Goal: Find specific page/section: Find specific page/section

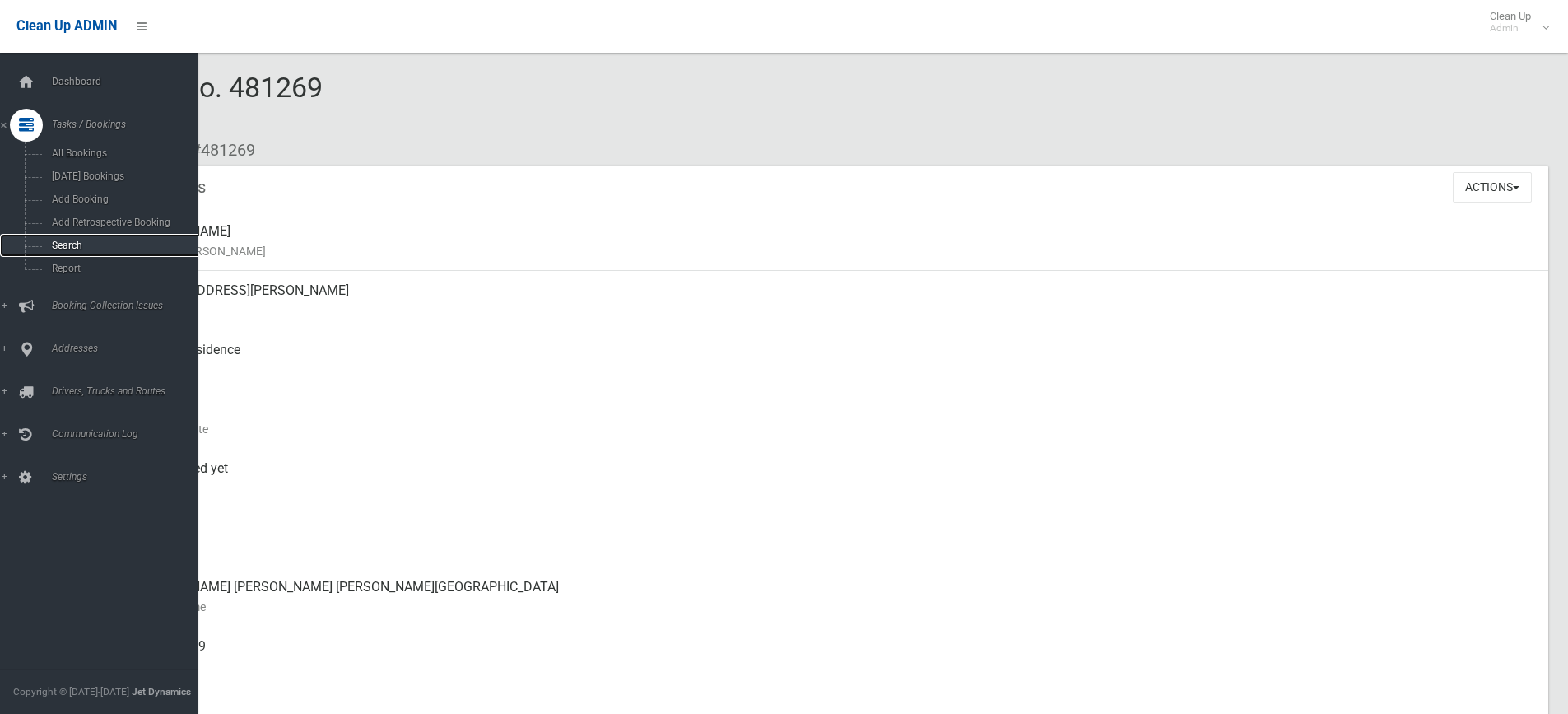
click at [47, 236] on link "Search" at bounding box center [105, 245] width 210 height 23
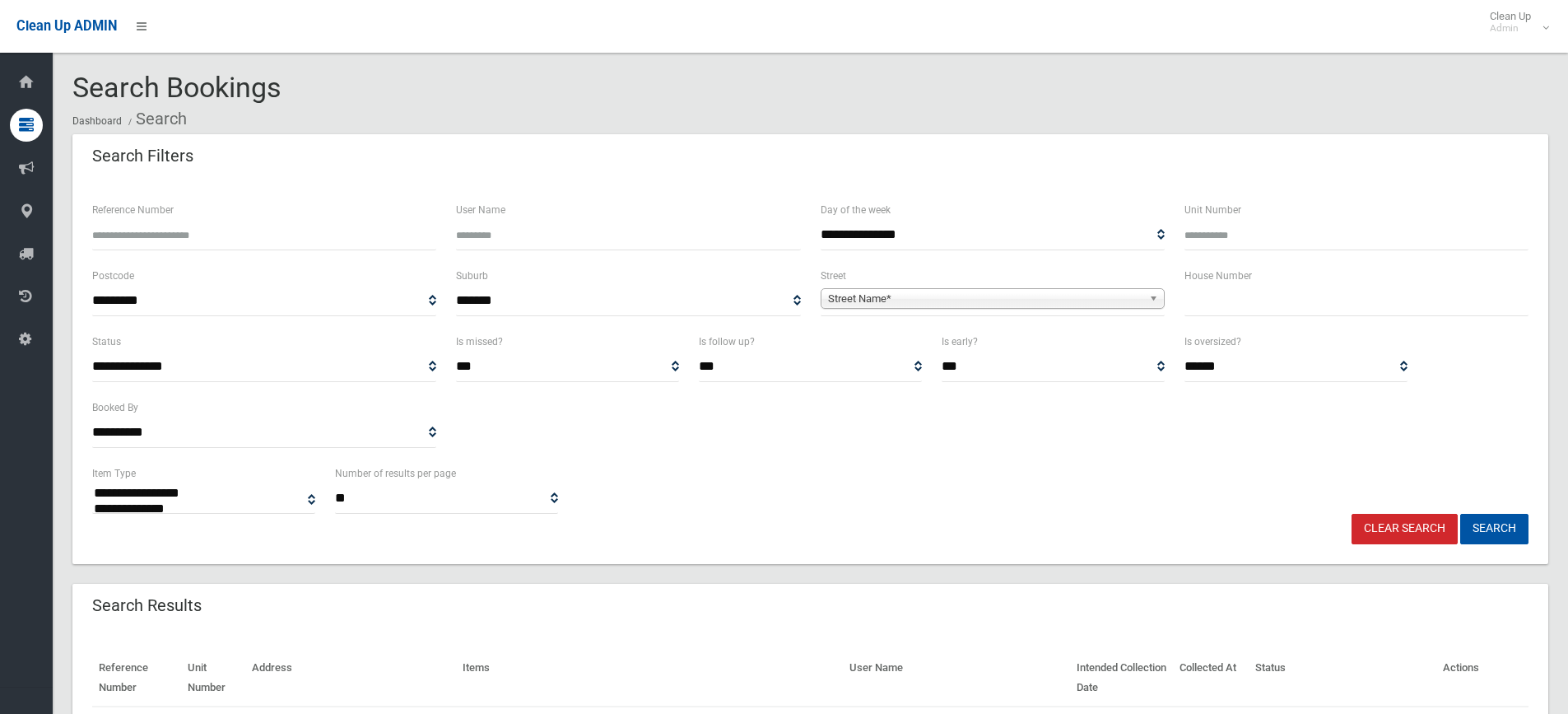
select select
click at [1257, 304] on input "text" at bounding box center [1356, 301] width 344 height 30
type input "*"
click at [1156, 295] on b at bounding box center [1156, 298] width 15 height 19
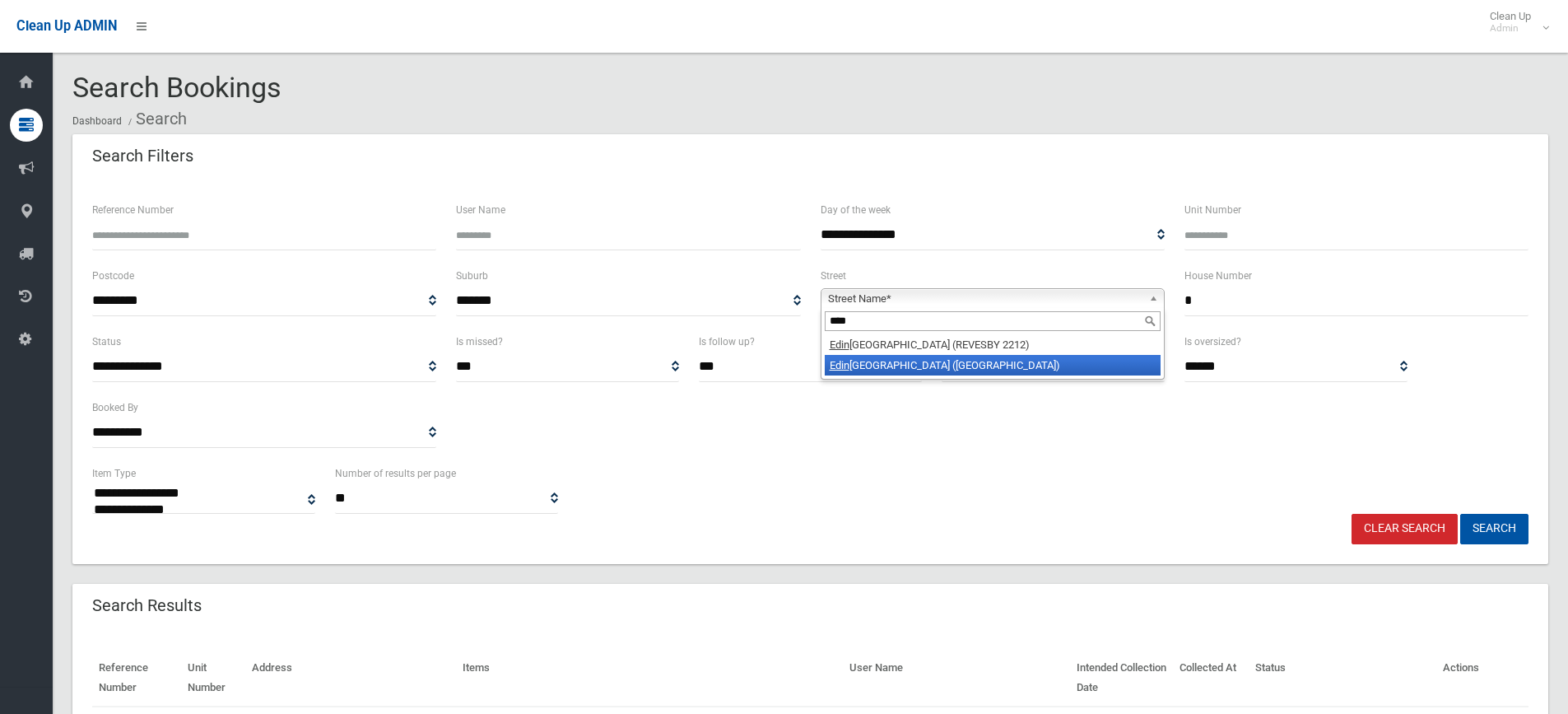
type input "****"
click at [950, 359] on li "[PERSON_NAME][GEOGRAPHIC_DATA] ([GEOGRAPHIC_DATA] 2212)" at bounding box center [993, 365] width 336 height 21
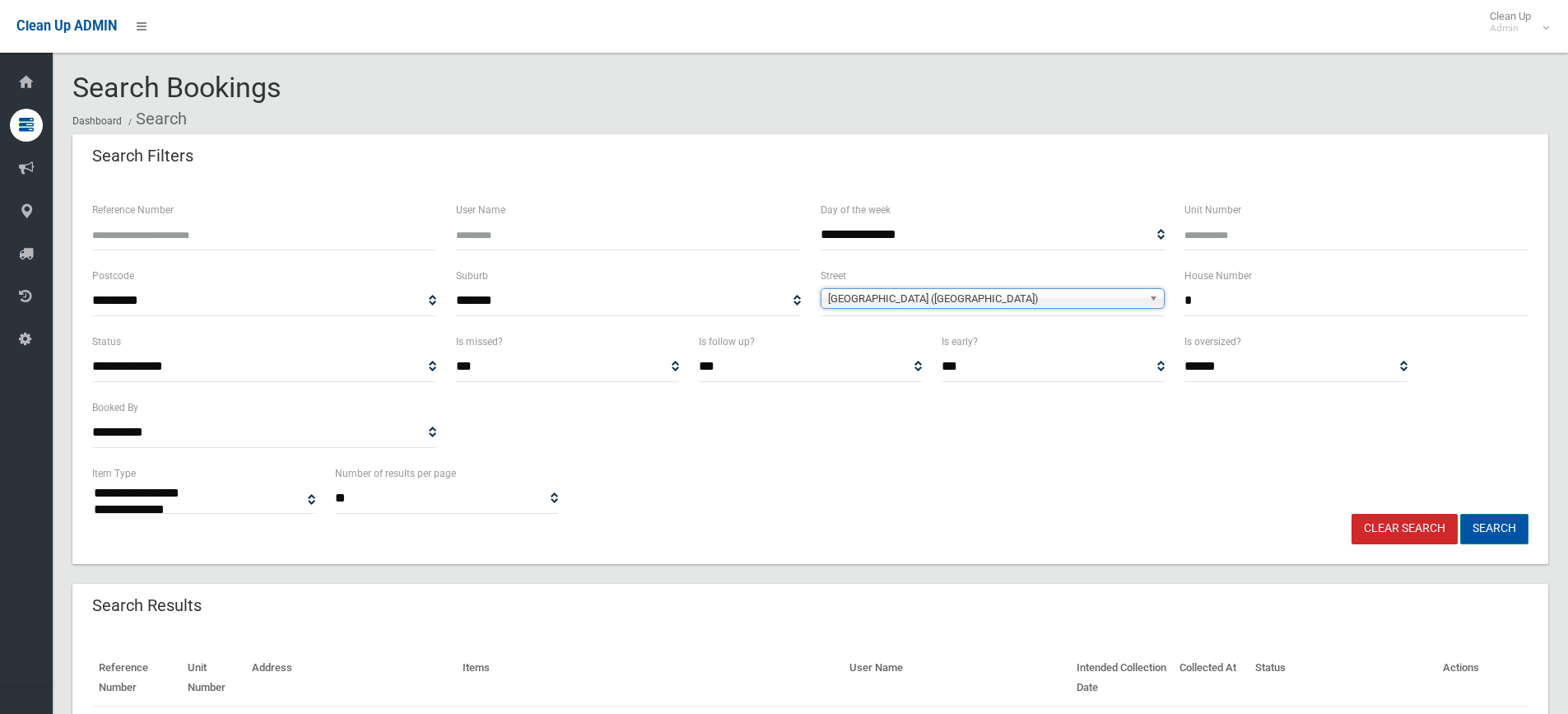
click at [1498, 527] on button "Search" at bounding box center [1493, 529] width 68 height 30
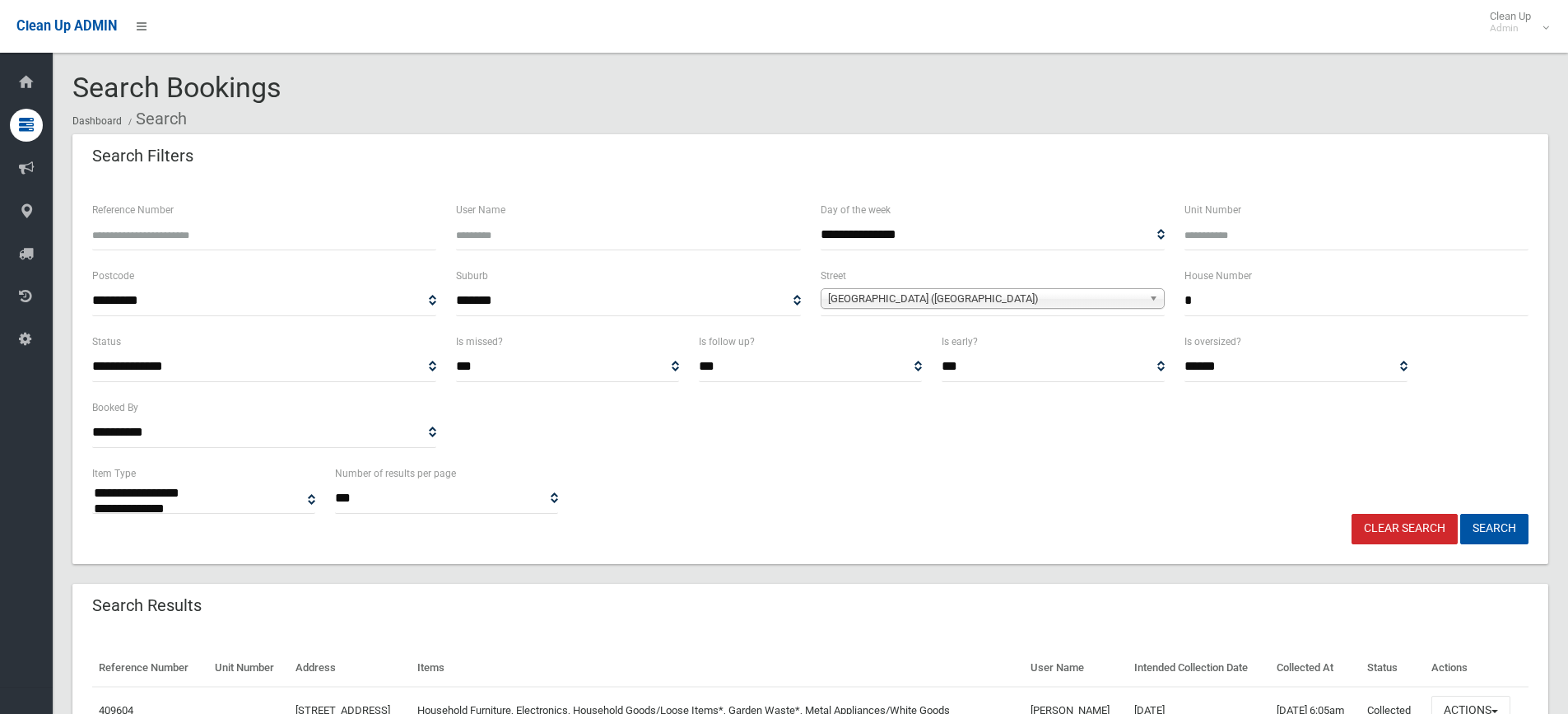
select select
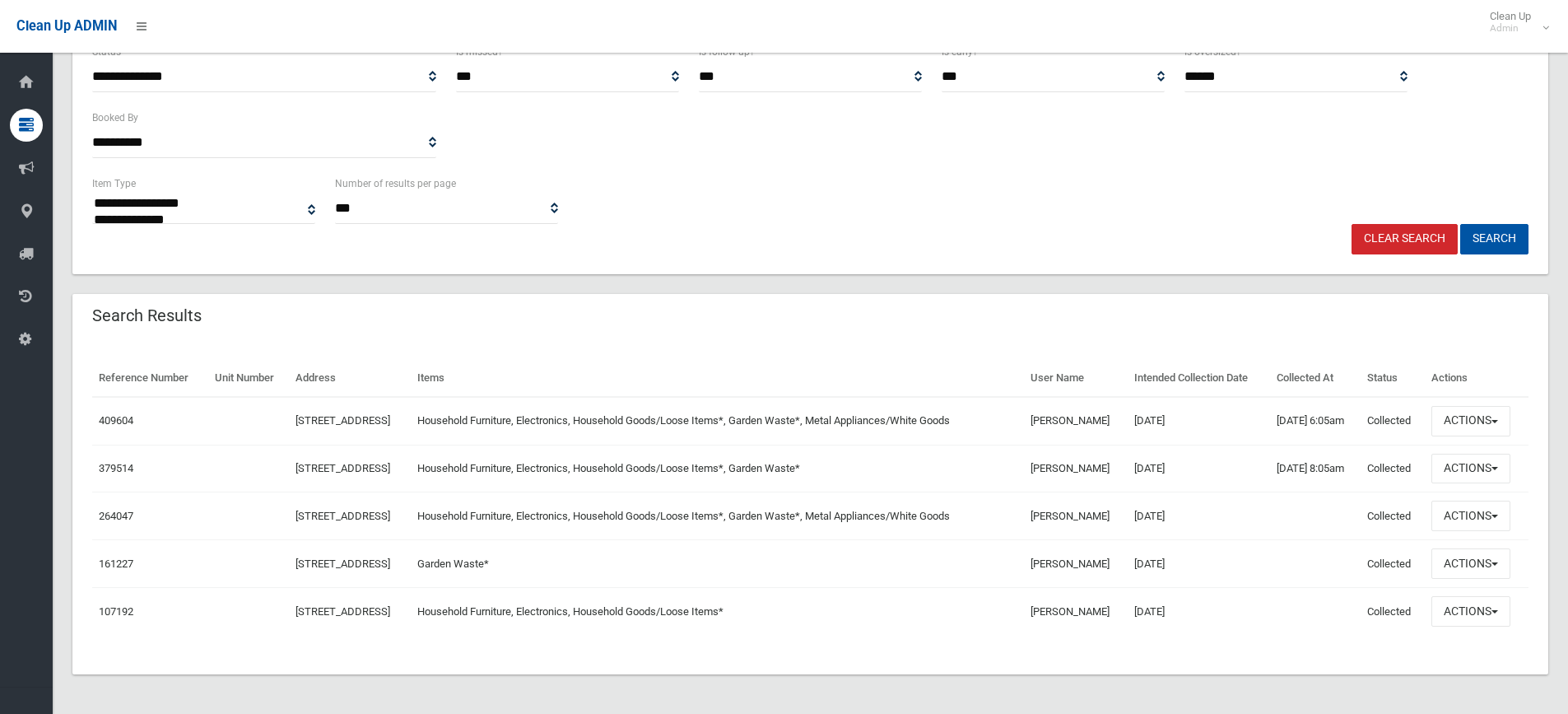
scroll to position [294, 0]
